Goal: Navigation & Orientation: Find specific page/section

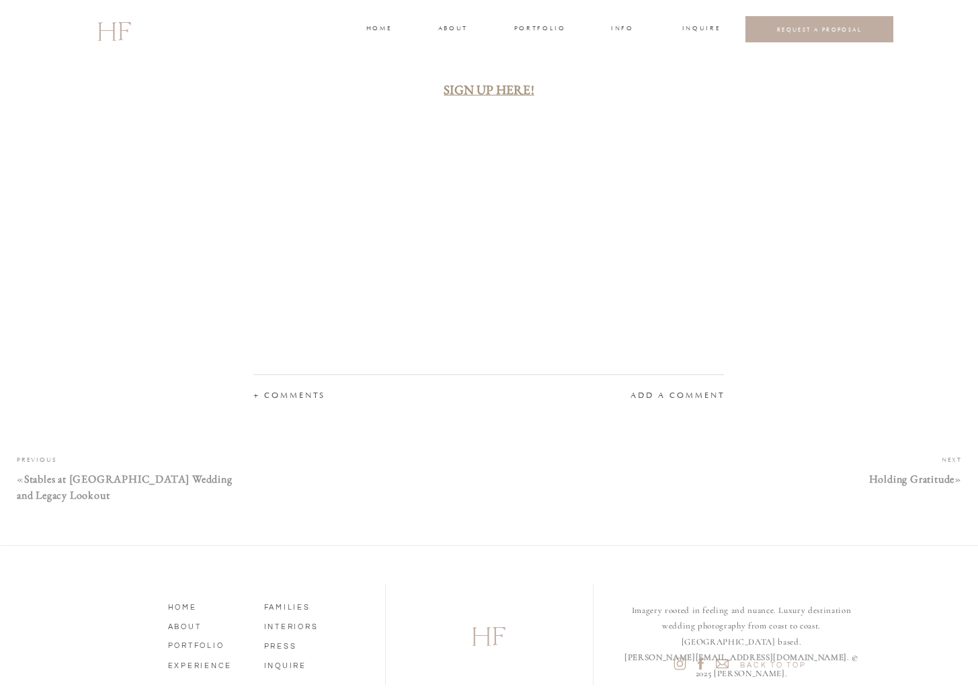
scroll to position [2141, 0]
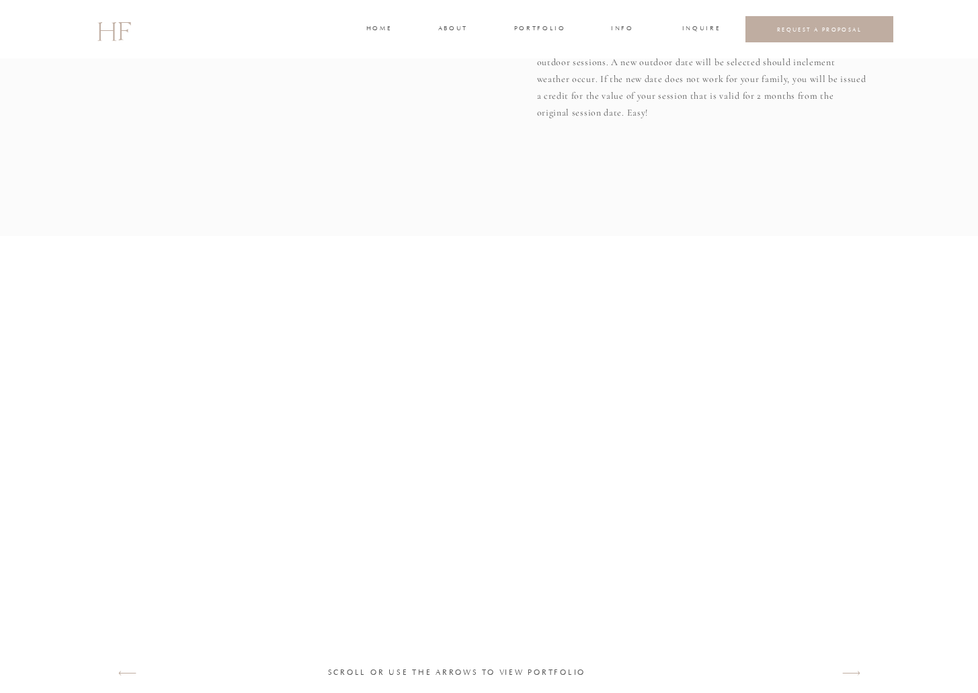
scroll to position [1273, 0]
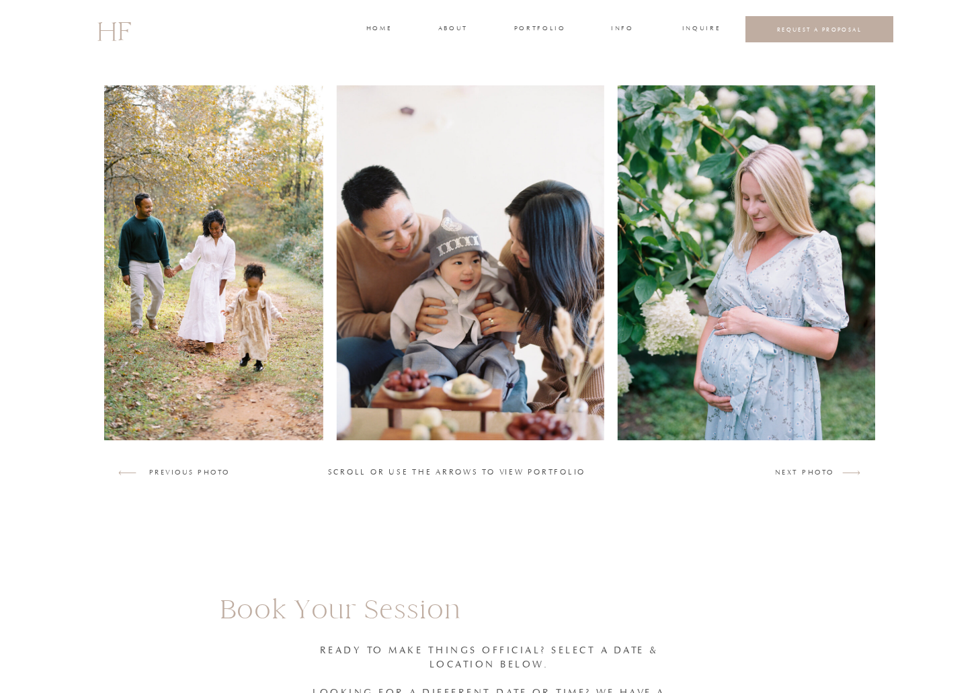
scroll to position [1114, 0]
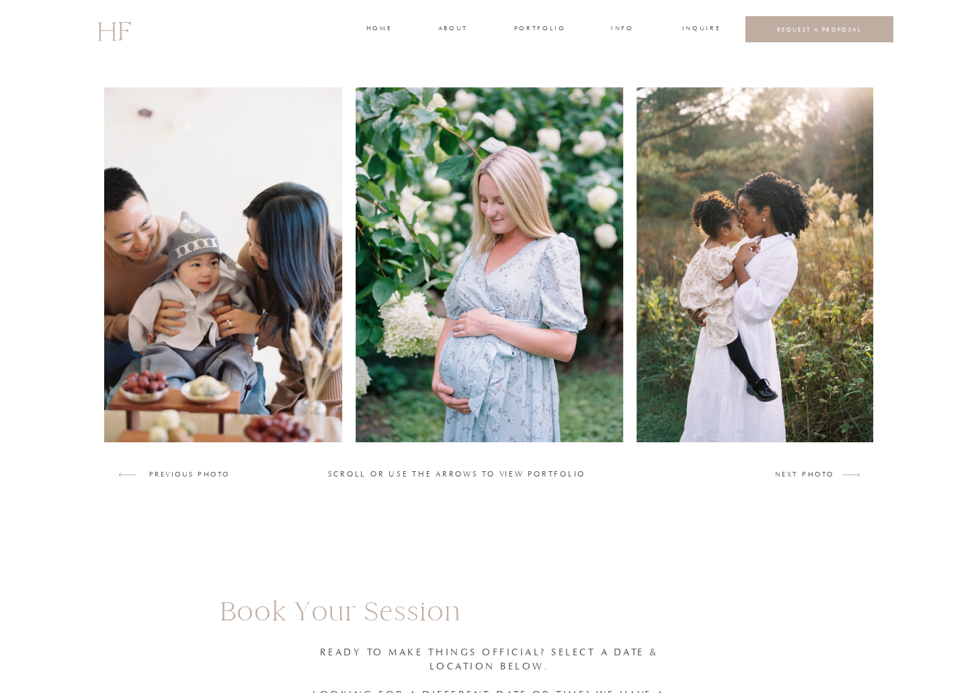
click at [800, 468] on div "home about portfolio INFO INQUIRE REQUEST A PROPOSAL HF VIDEOGRAPHY FAMILIES WE…" at bounding box center [489, 117] width 978 height 2463
click at [801, 472] on h3 "NEXT photo" at bounding box center [805, 475] width 61 height 12
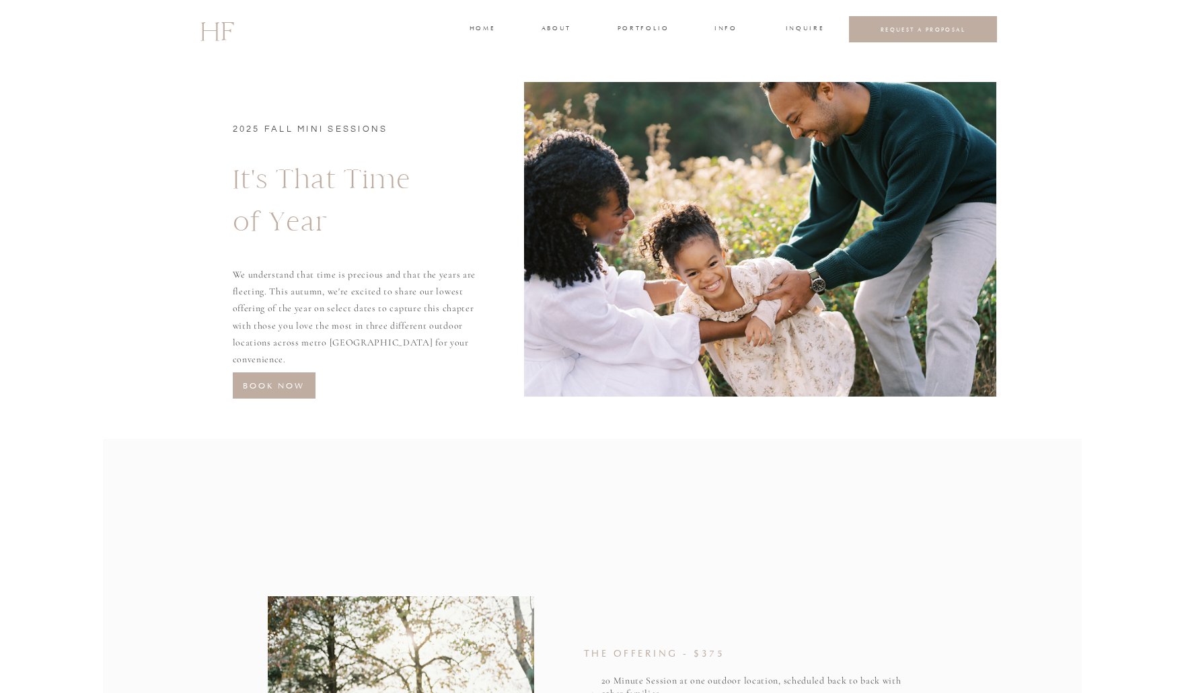
scroll to position [0, 0]
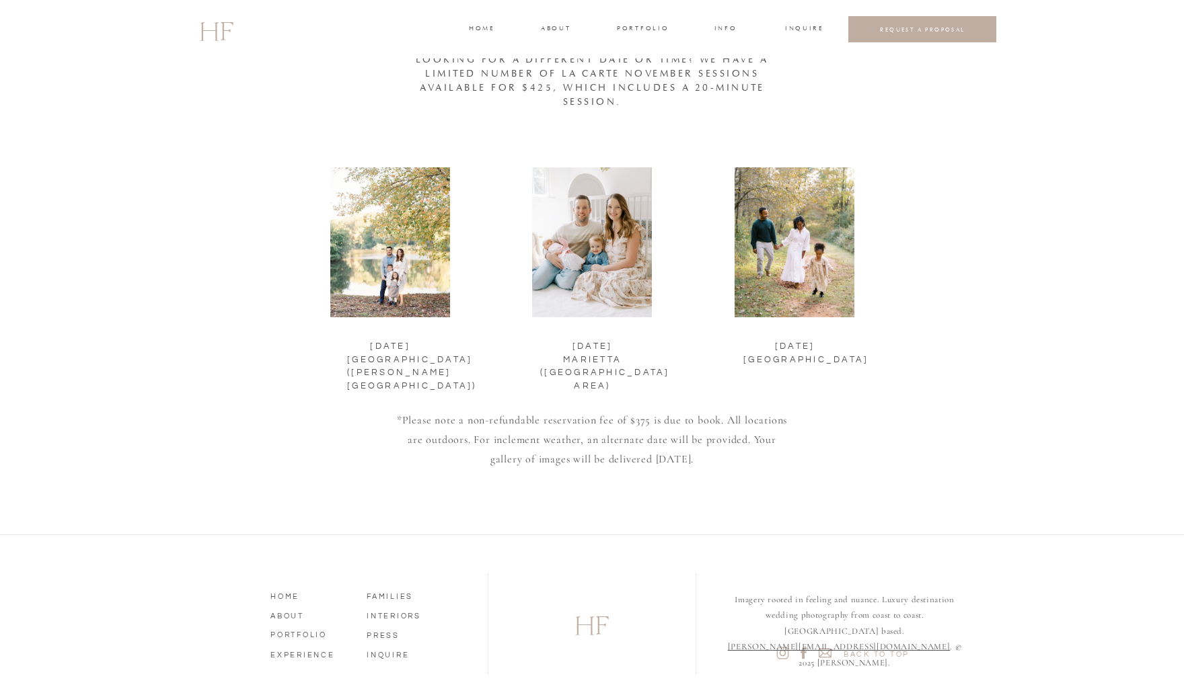
scroll to position [8253, 0]
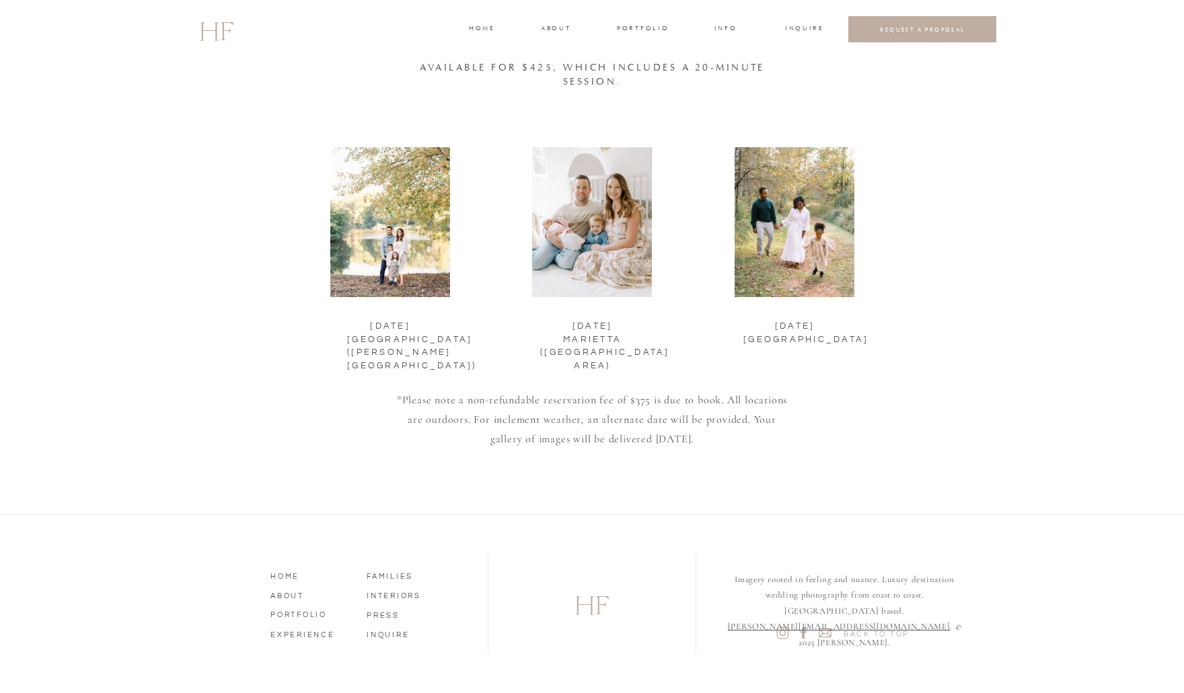
click at [629, 26] on h3 "portfolio" at bounding box center [642, 30] width 50 height 12
click at [635, 68] on h3 "FAMILIES" at bounding box center [642, 72] width 40 height 12
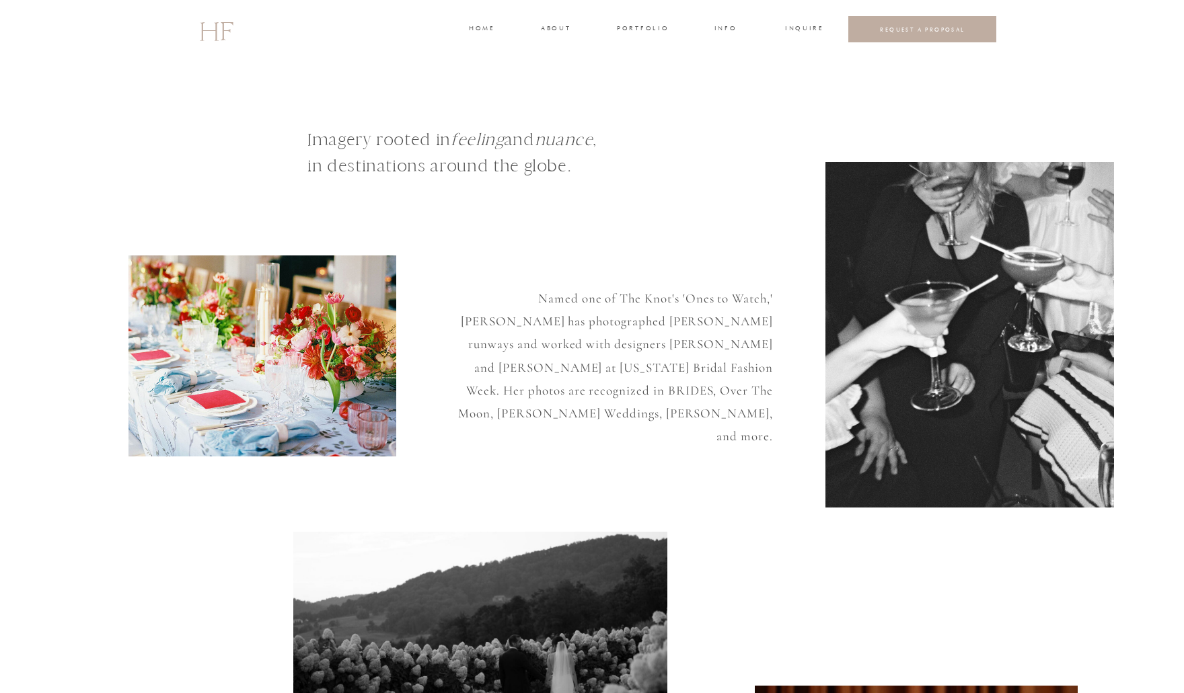
click at [644, 34] on h3 "portfolio" at bounding box center [642, 30] width 50 height 12
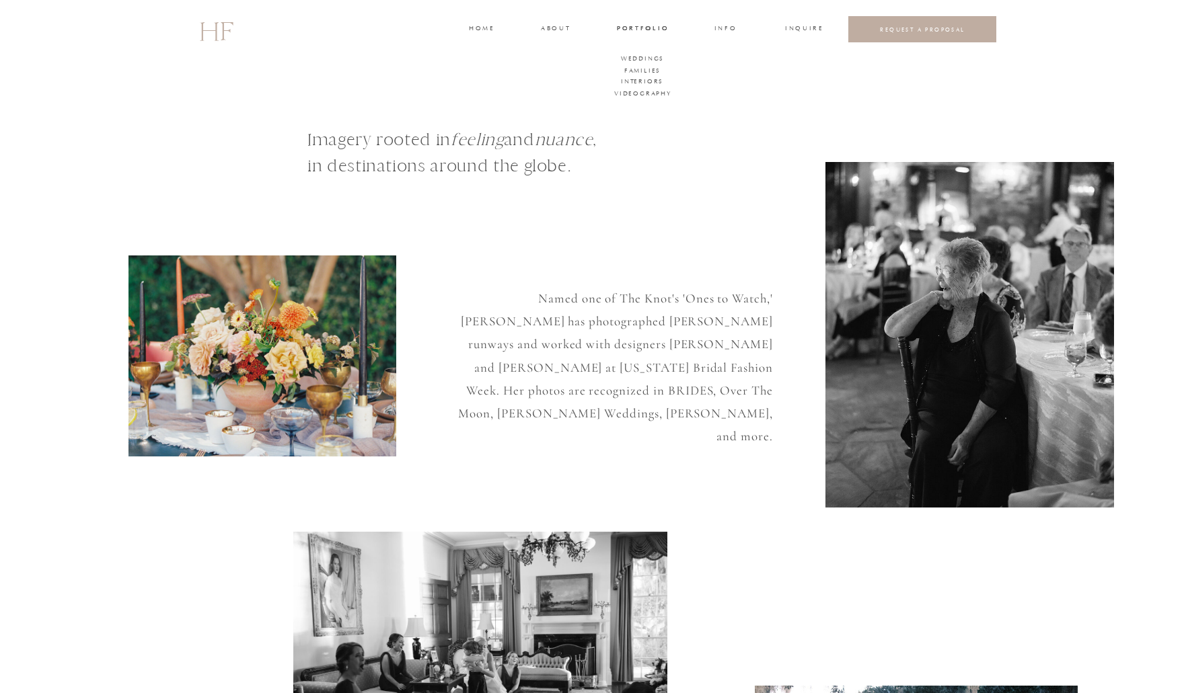
click at [805, 29] on h3 "INQUIRE" at bounding box center [803, 30] width 36 height 12
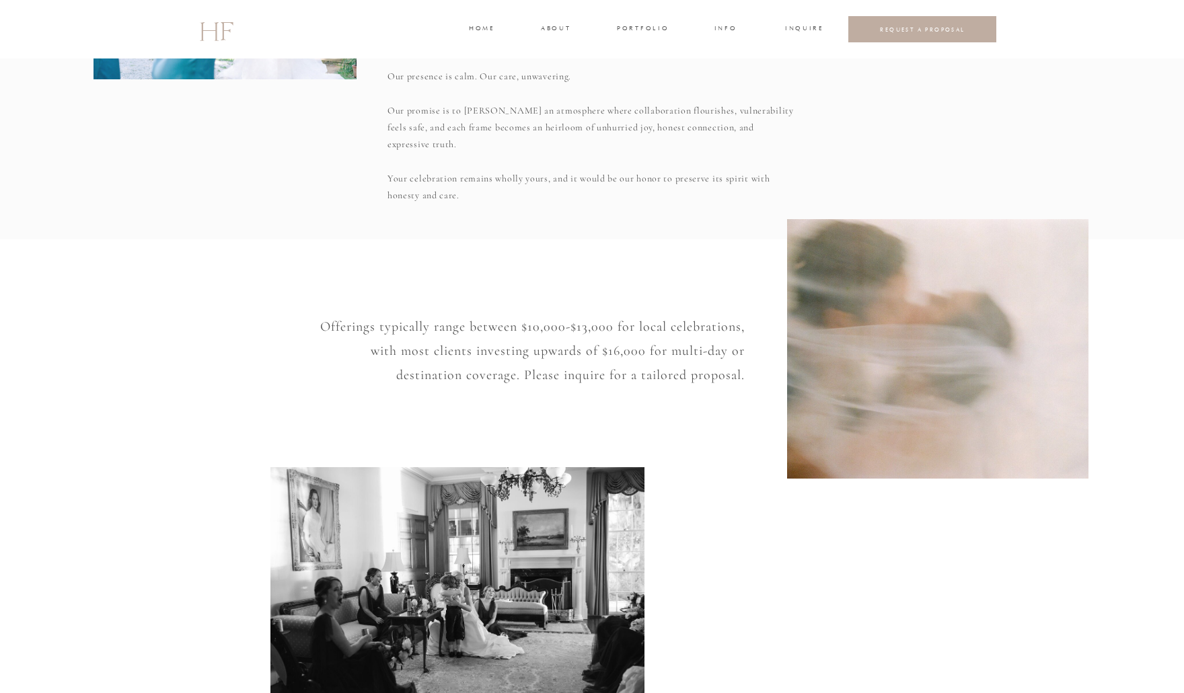
scroll to position [921, 0]
